Goal: Task Accomplishment & Management: Use online tool/utility

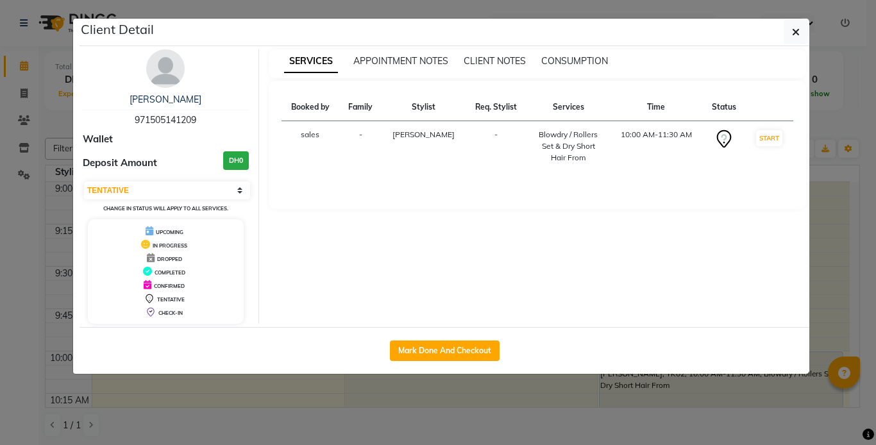
select select "7"
click at [793, 32] on icon "button" at bounding box center [796, 32] width 8 height 10
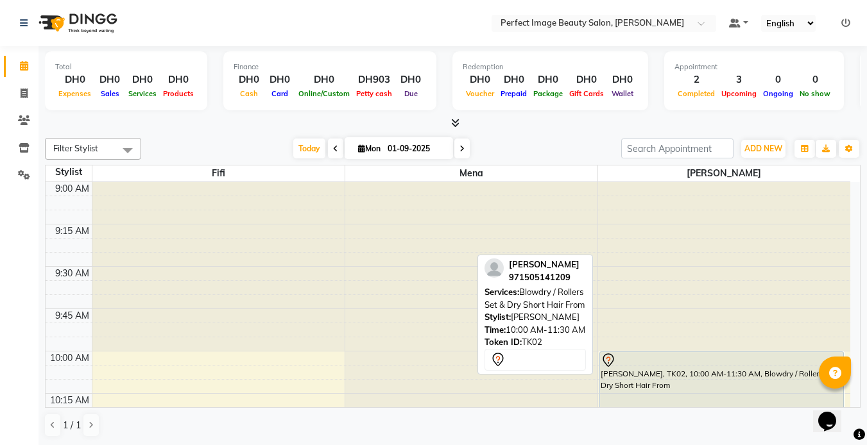
select select "7"
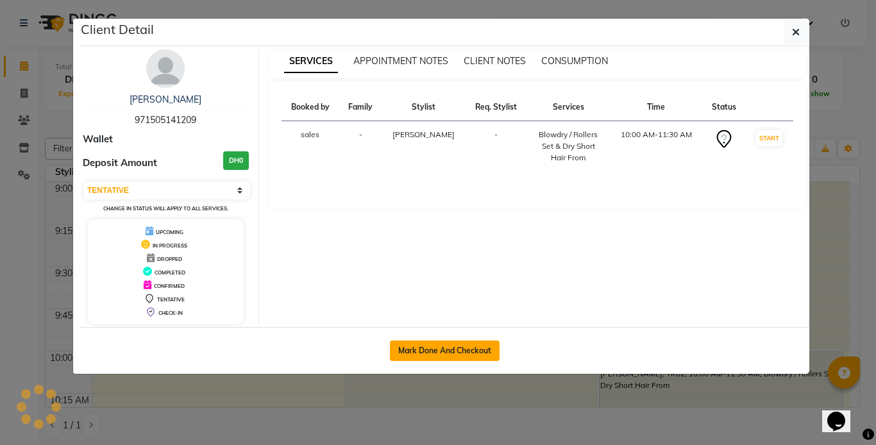
click at [477, 347] on button "Mark Done And Checkout" at bounding box center [445, 351] width 110 height 21
select select "service"
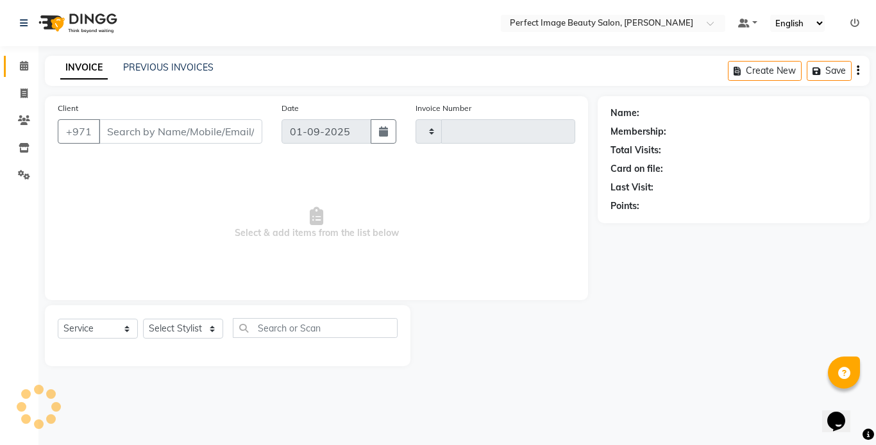
type input "0250"
select select "8564"
type input "50*****09"
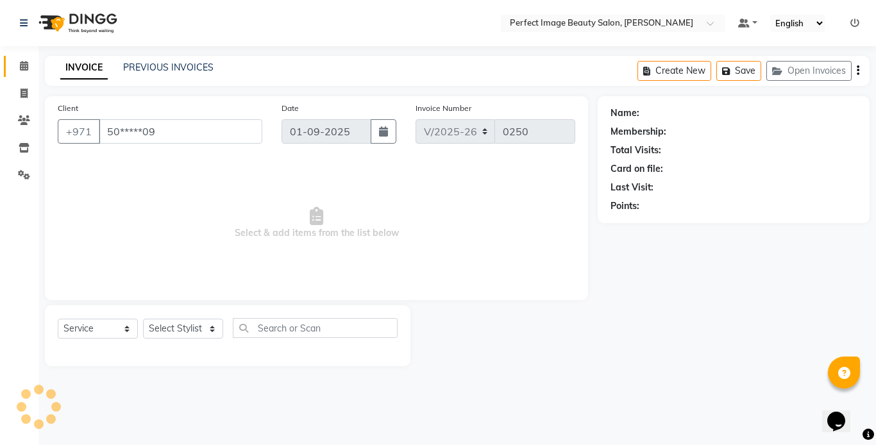
select select "85055"
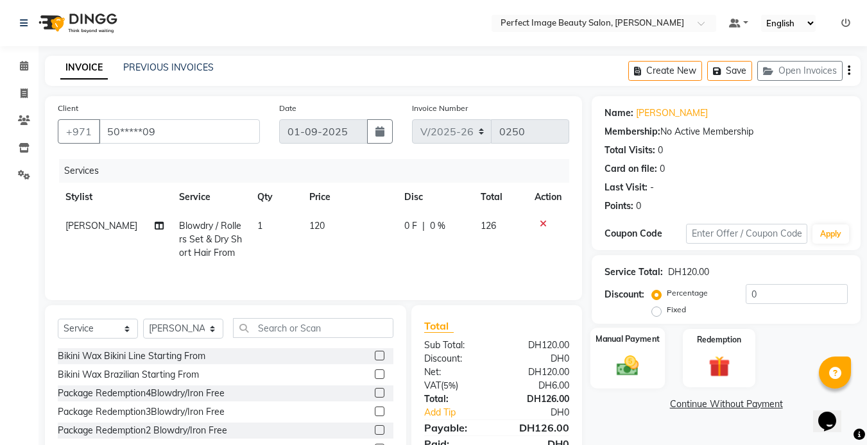
click at [604, 377] on div "Manual Payment" at bounding box center [627, 358] width 75 height 61
click at [774, 407] on span "CARD" at bounding box center [770, 405] width 28 height 15
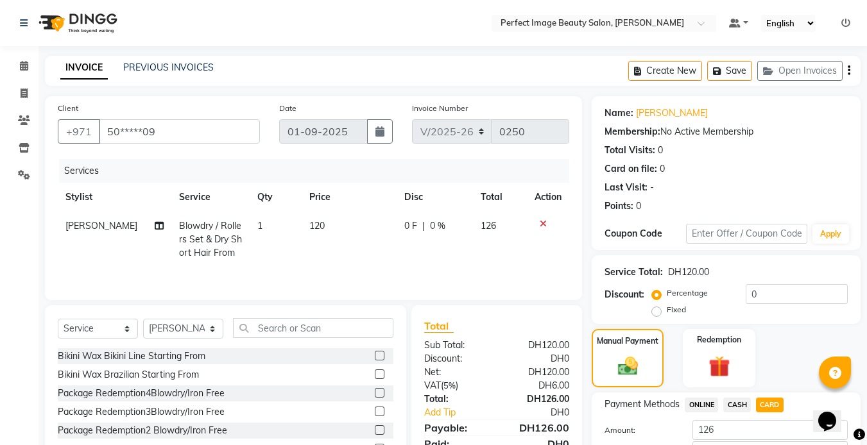
click at [763, 404] on span "CARD" at bounding box center [770, 405] width 28 height 15
click at [767, 409] on span "CARD" at bounding box center [770, 405] width 28 height 15
click at [767, 400] on span "CARD" at bounding box center [770, 405] width 28 height 15
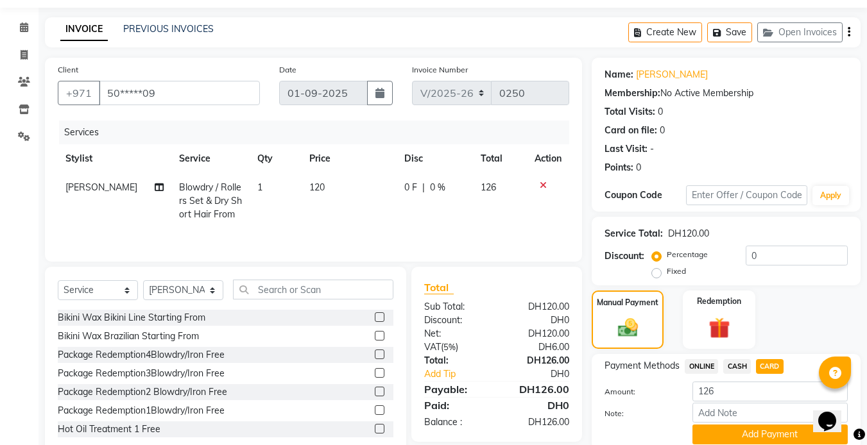
scroll to position [89, 0]
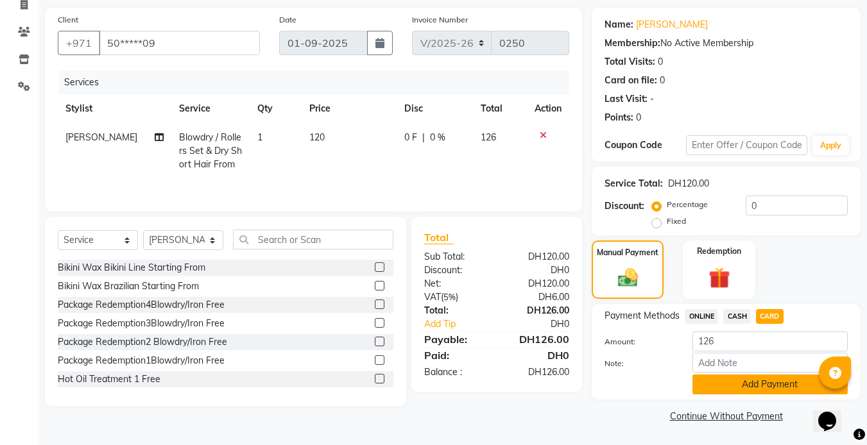
click at [781, 389] on button "Add Payment" at bounding box center [769, 385] width 155 height 20
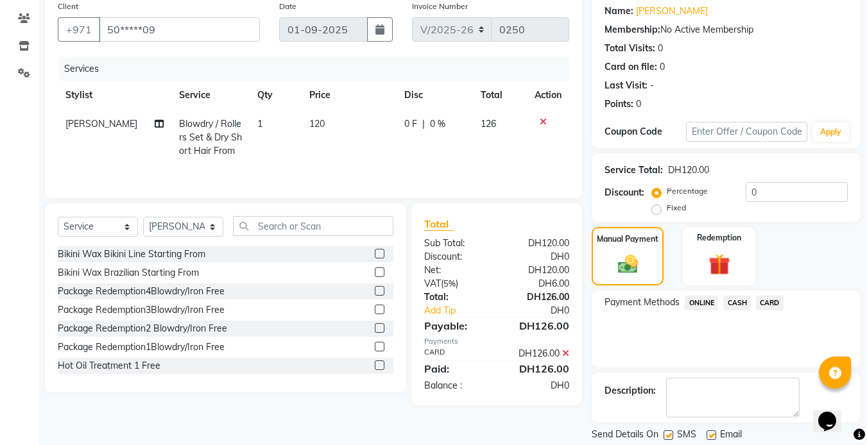
scroll to position [142, 0]
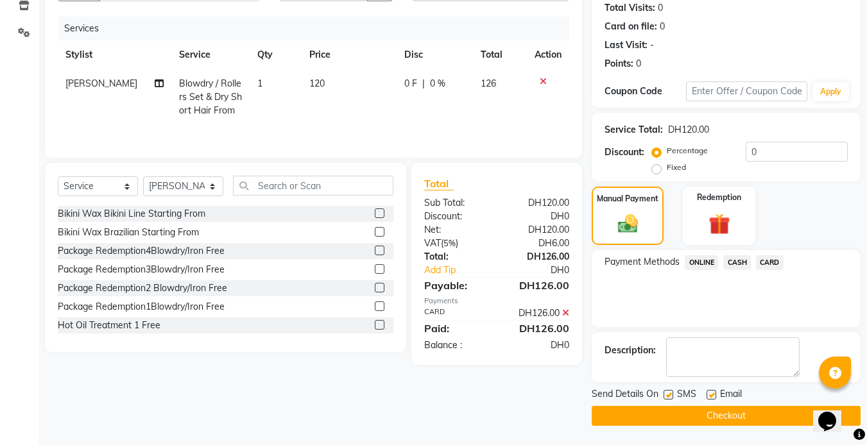
click at [760, 411] on button "Checkout" at bounding box center [726, 416] width 269 height 20
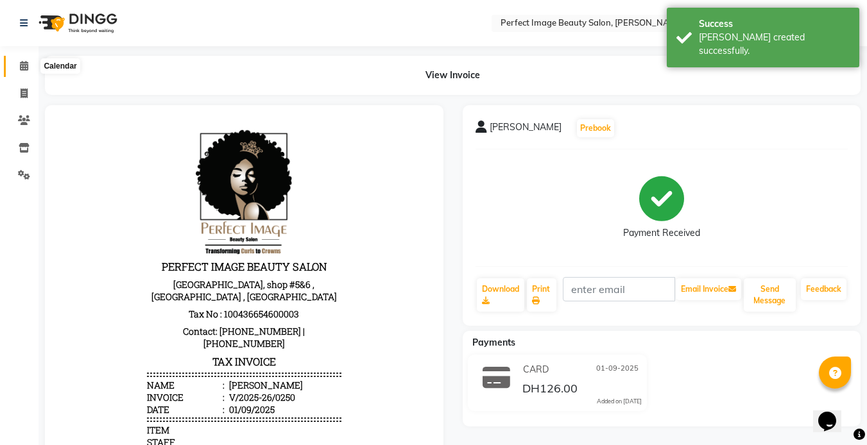
click at [22, 66] on icon at bounding box center [24, 66] width 8 height 10
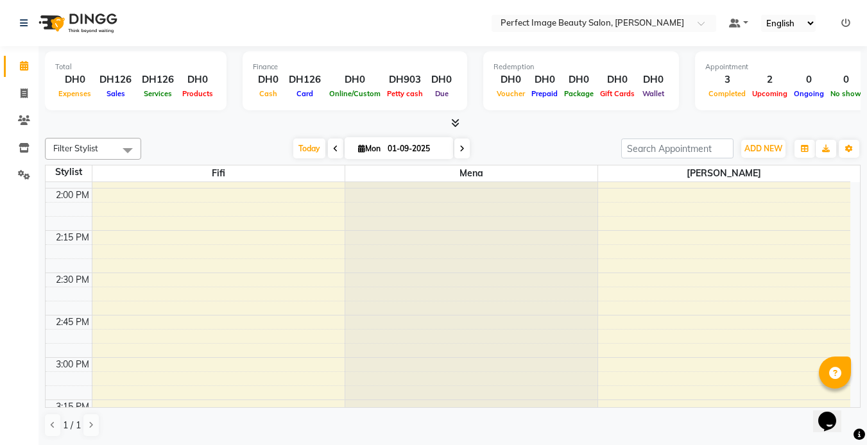
scroll to position [644, 0]
click at [849, 399] on div "Opens Chat This icon Opens the chat window." at bounding box center [833, 399] width 31 height 0
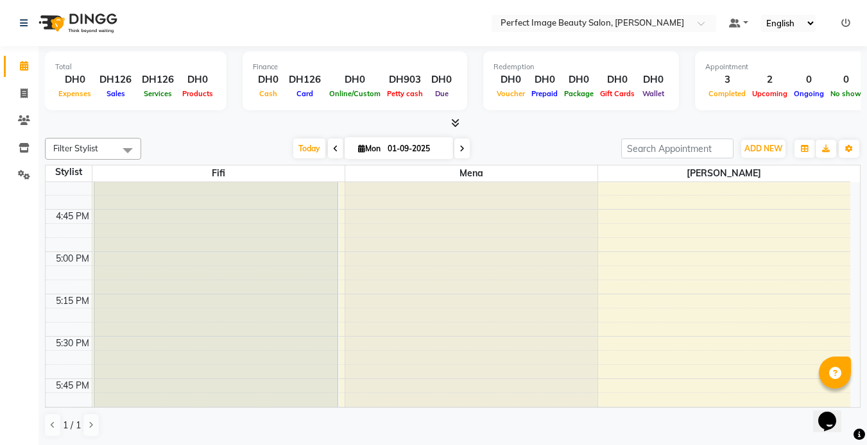
scroll to position [1328, 0]
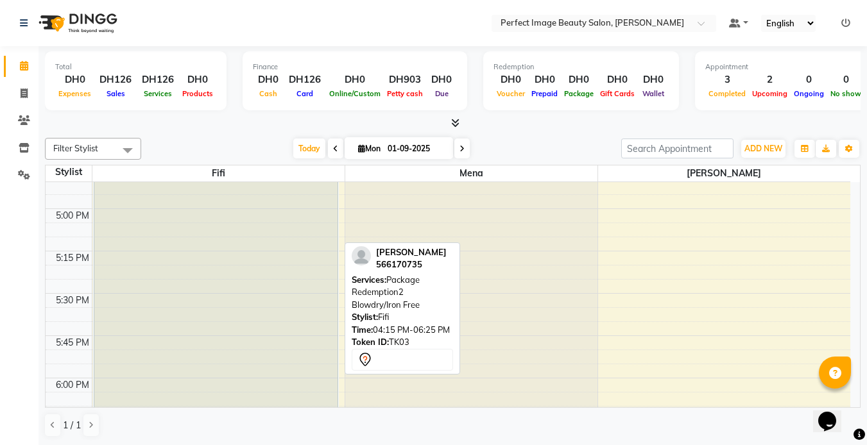
click at [282, 319] on div "[PERSON_NAME], TK03, 04:15 PM-06:25 PM, Package Redemption2 Blowdry/Iron Free" at bounding box center [215, 265] width 243 height 365
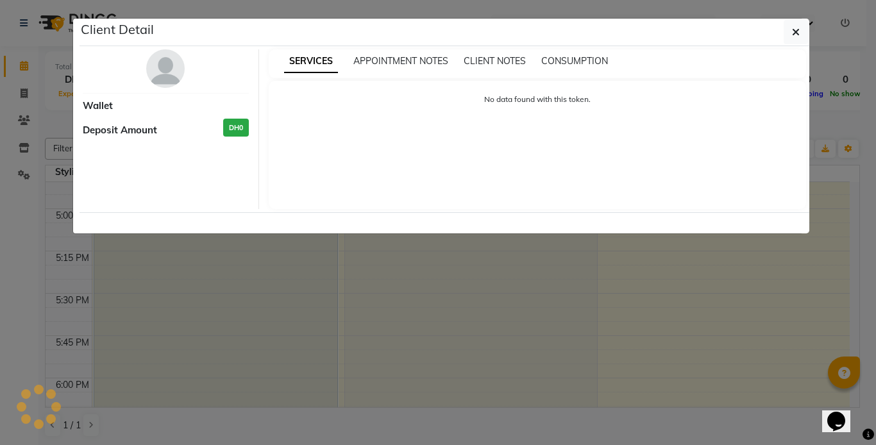
select select "7"
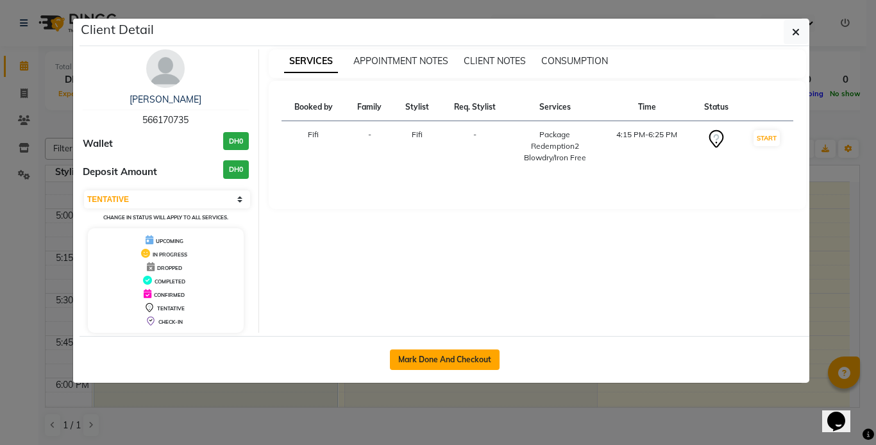
click at [465, 353] on button "Mark Done And Checkout" at bounding box center [445, 360] width 110 height 21
select select "service"
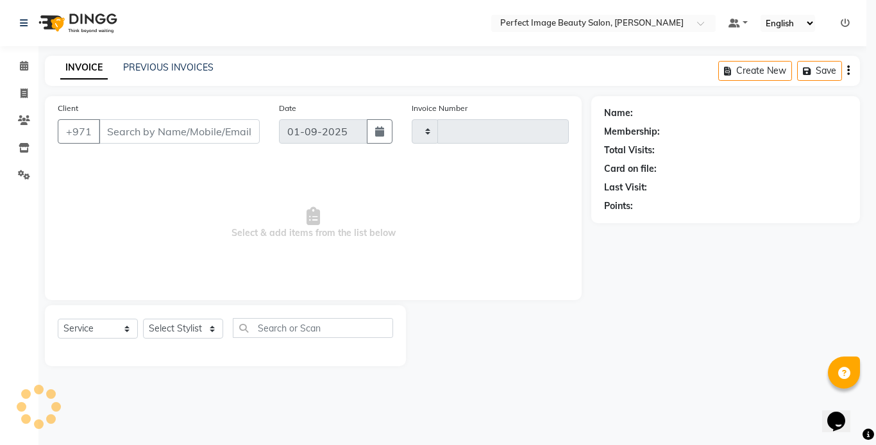
type input "0251"
select select "8564"
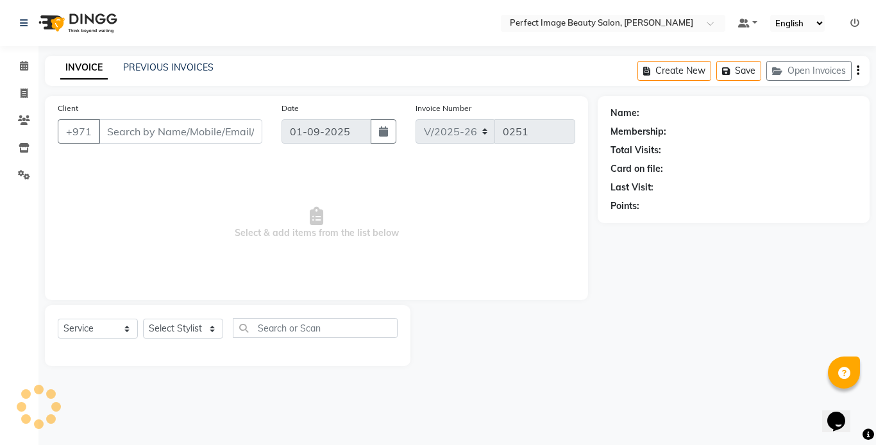
type input "56*****35"
select select "85053"
